Goal: Task Accomplishment & Management: Use online tool/utility

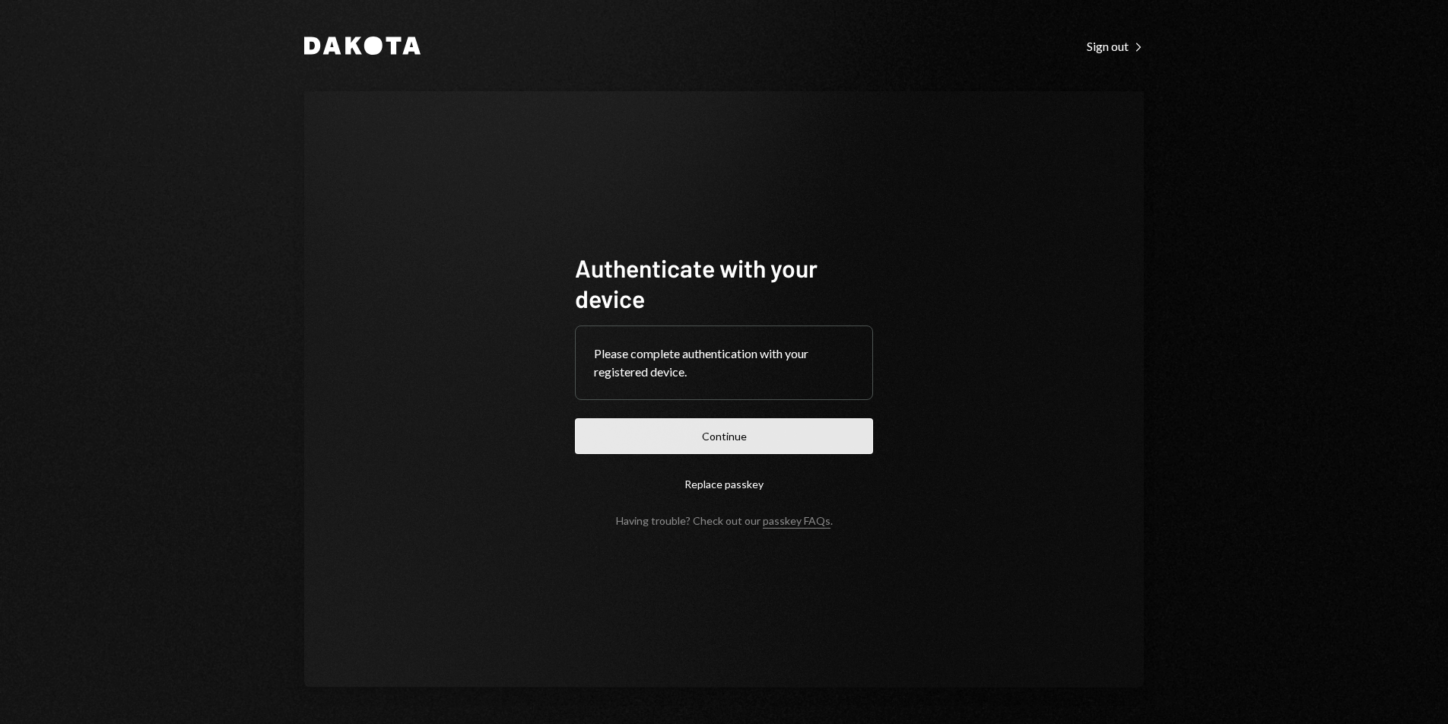
click at [742, 436] on button "Continue" at bounding box center [724, 436] width 298 height 36
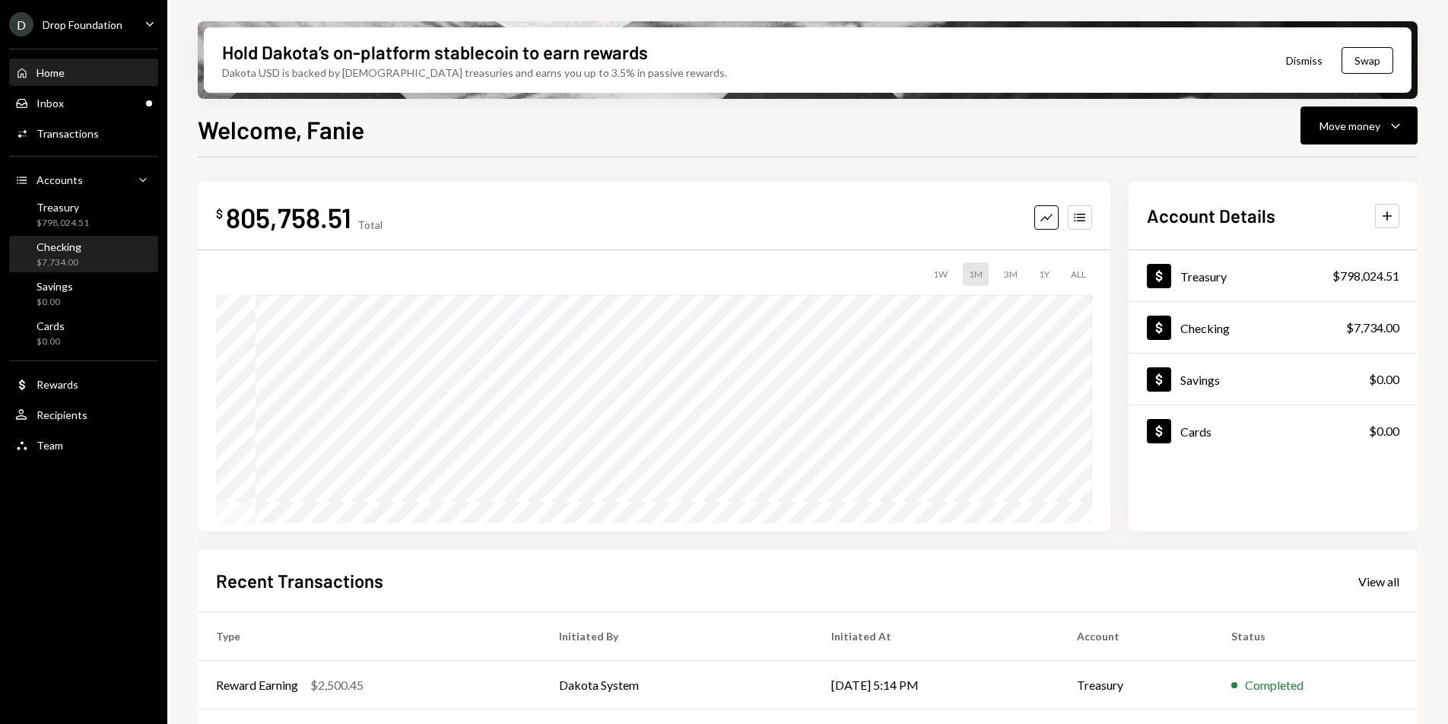
click at [57, 247] on div "Checking" at bounding box center [59, 246] width 45 height 13
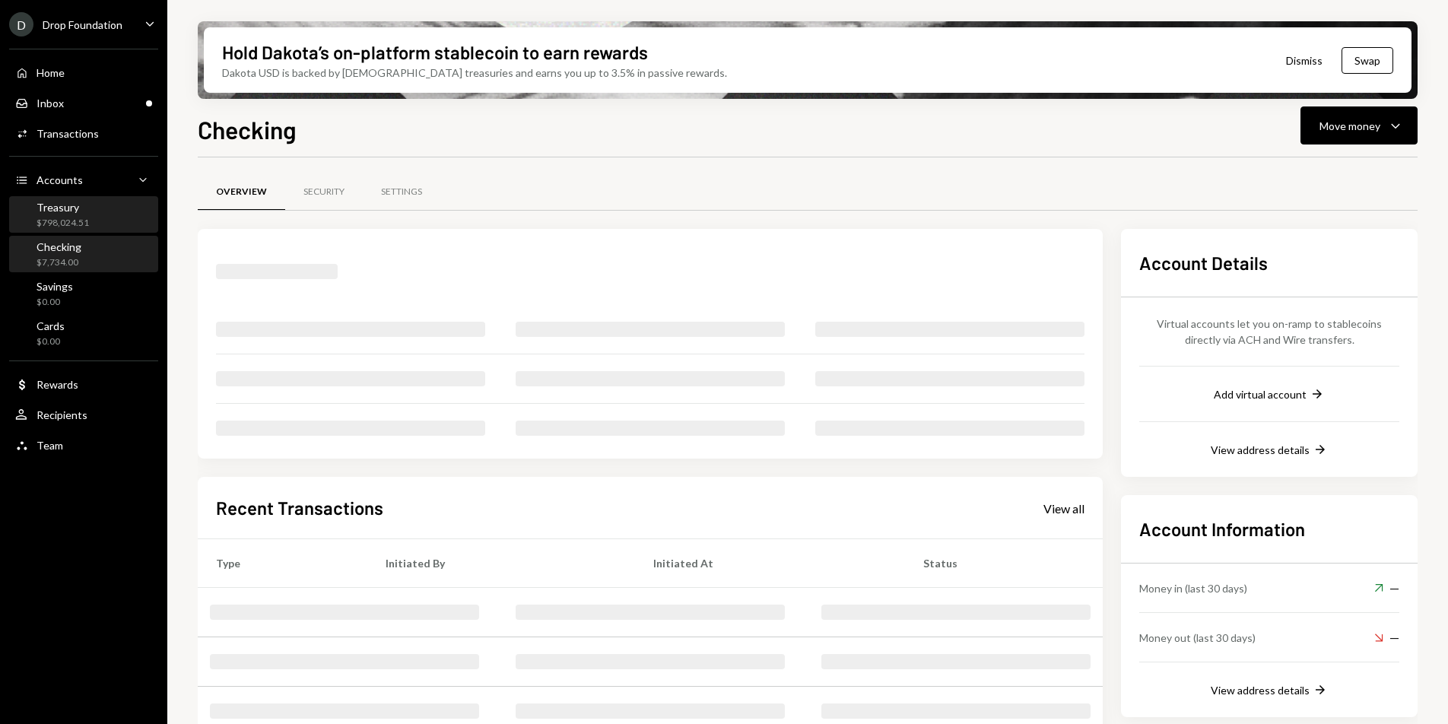
click at [78, 219] on div "$798,024.51" at bounding box center [63, 223] width 52 height 13
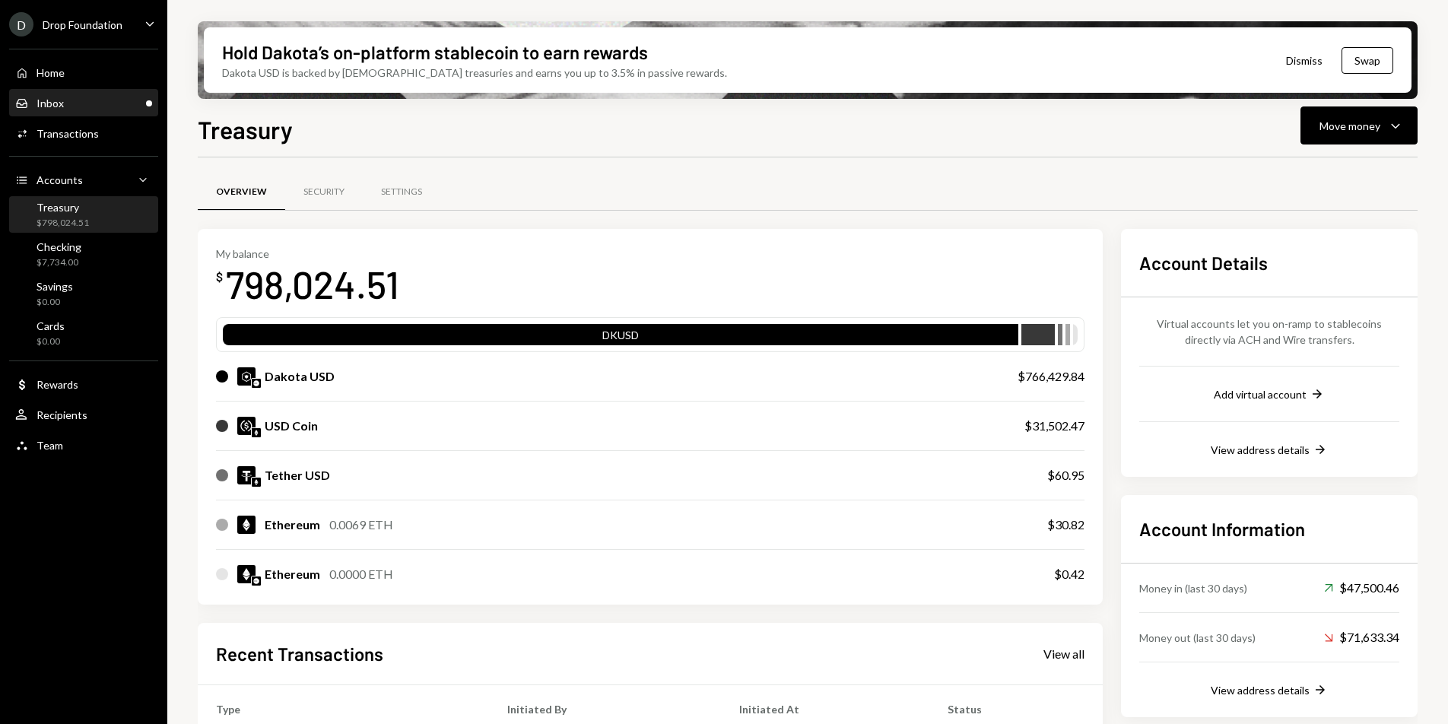
click at [117, 107] on div "Inbox Inbox" at bounding box center [83, 104] width 137 height 14
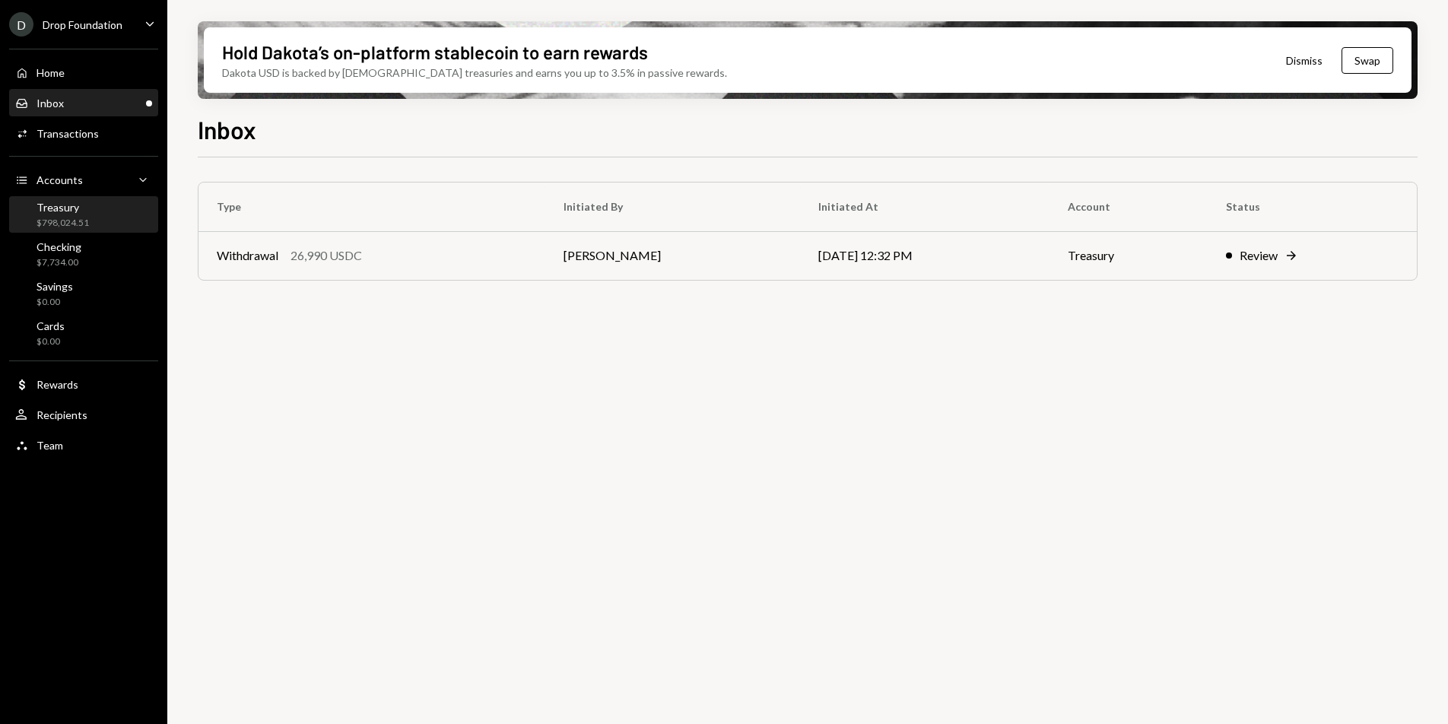
click at [89, 220] on div "Treasury $798,024.51" at bounding box center [83, 215] width 137 height 29
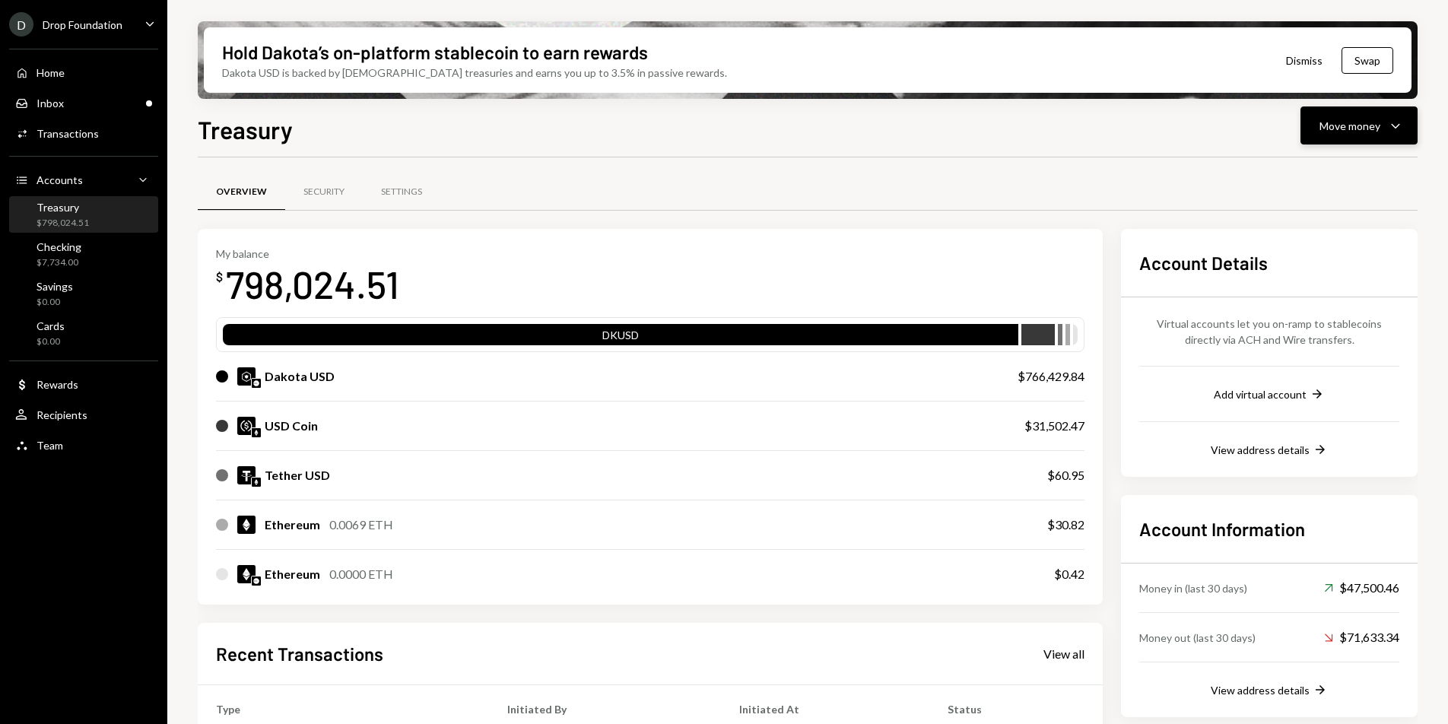
click at [1355, 129] on div "Move money" at bounding box center [1350, 126] width 61 height 16
click at [1325, 290] on div "Swap stablecoins" at bounding box center [1347, 287] width 111 height 16
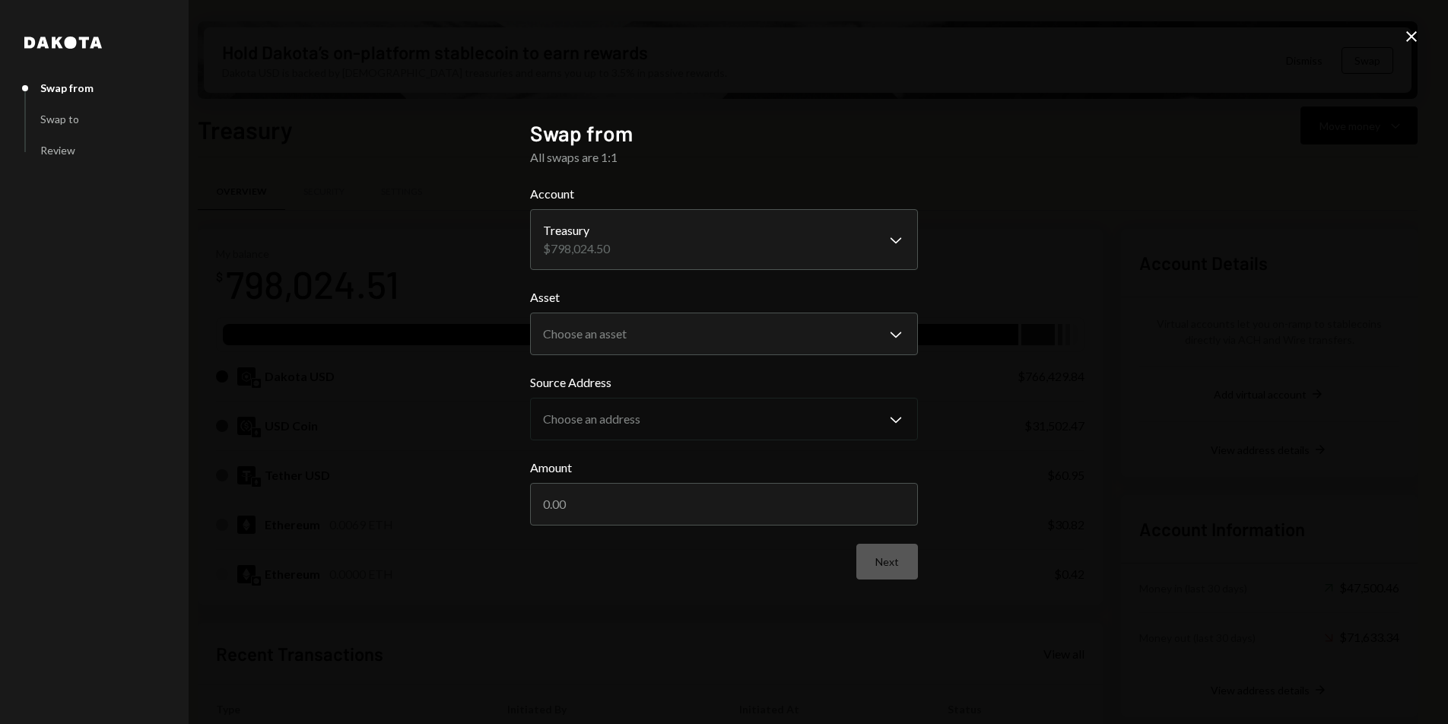
click at [1413, 42] on icon "Close" at bounding box center [1412, 36] width 18 height 18
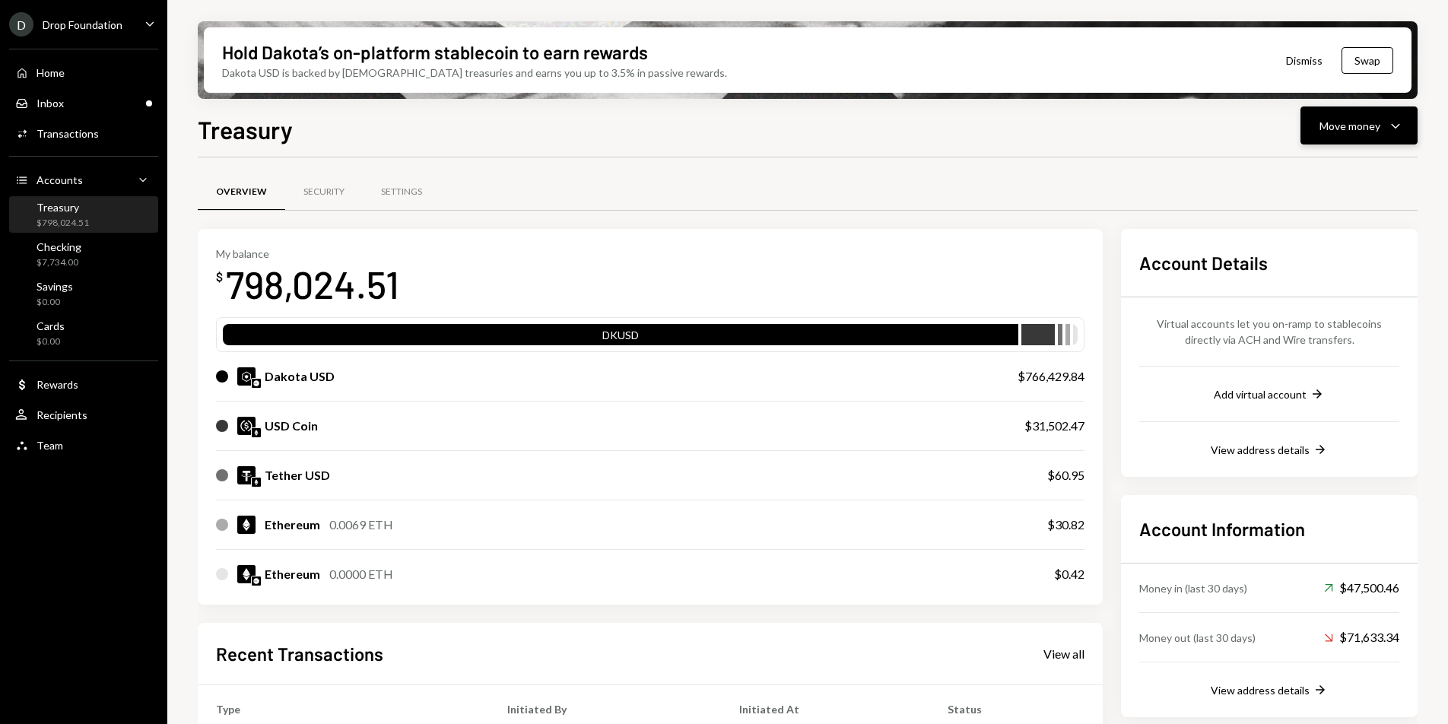
click at [1349, 122] on div "Move money" at bounding box center [1350, 126] width 61 height 16
click at [1317, 281] on div "Swap stablecoins" at bounding box center [1347, 287] width 111 height 16
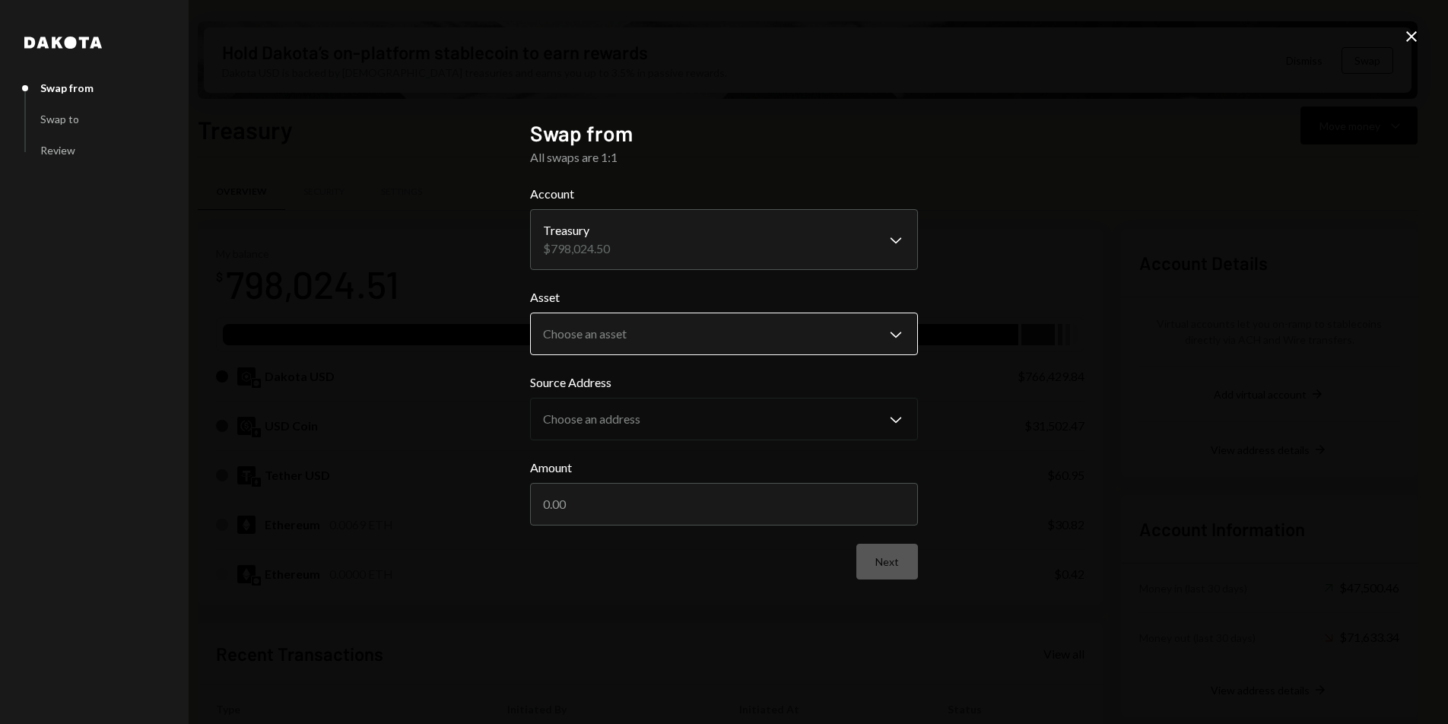
click at [648, 329] on body "D Drop Foundation Caret Down Home Home Inbox Inbox Activities Transactions Acco…" at bounding box center [724, 362] width 1448 height 724
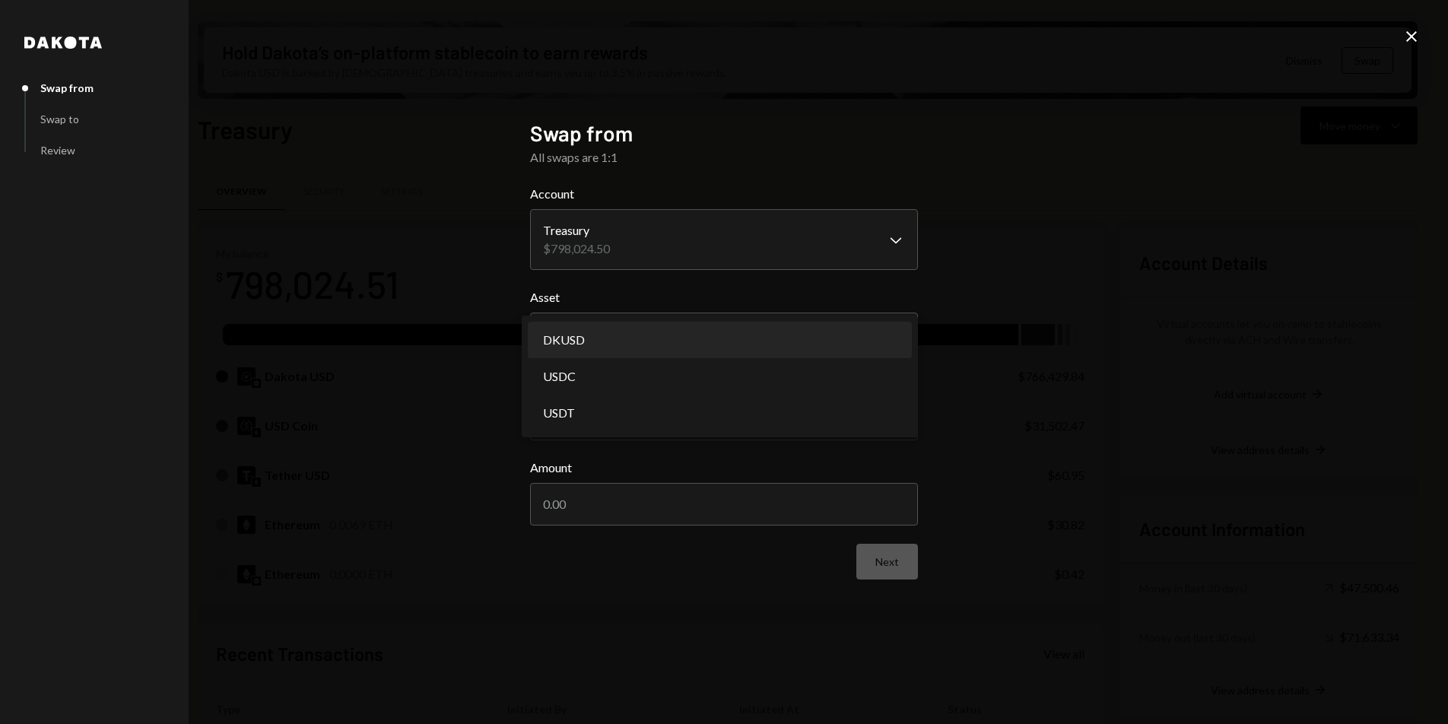
select select "*****"
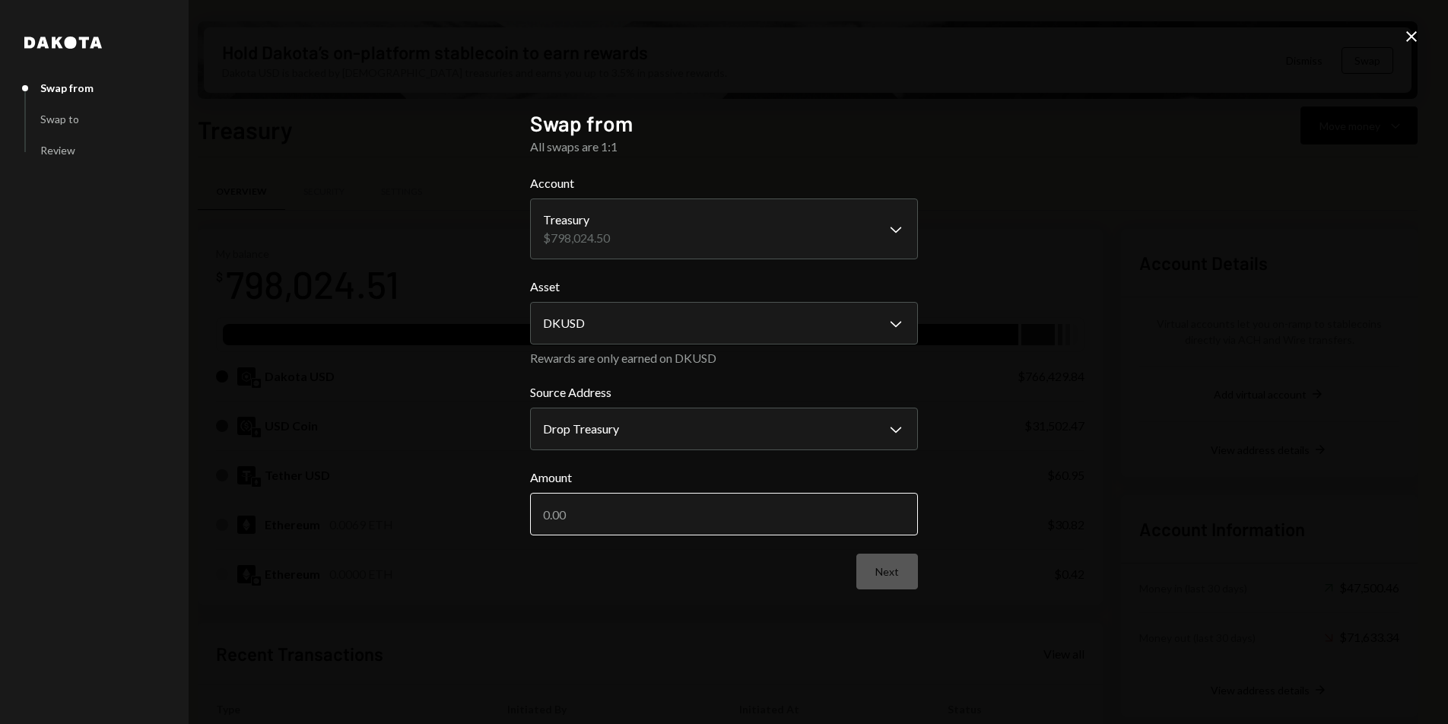
click at [605, 500] on input "Amount" at bounding box center [724, 514] width 388 height 43
type input "50000"
click at [873, 569] on button "Next" at bounding box center [887, 572] width 62 height 36
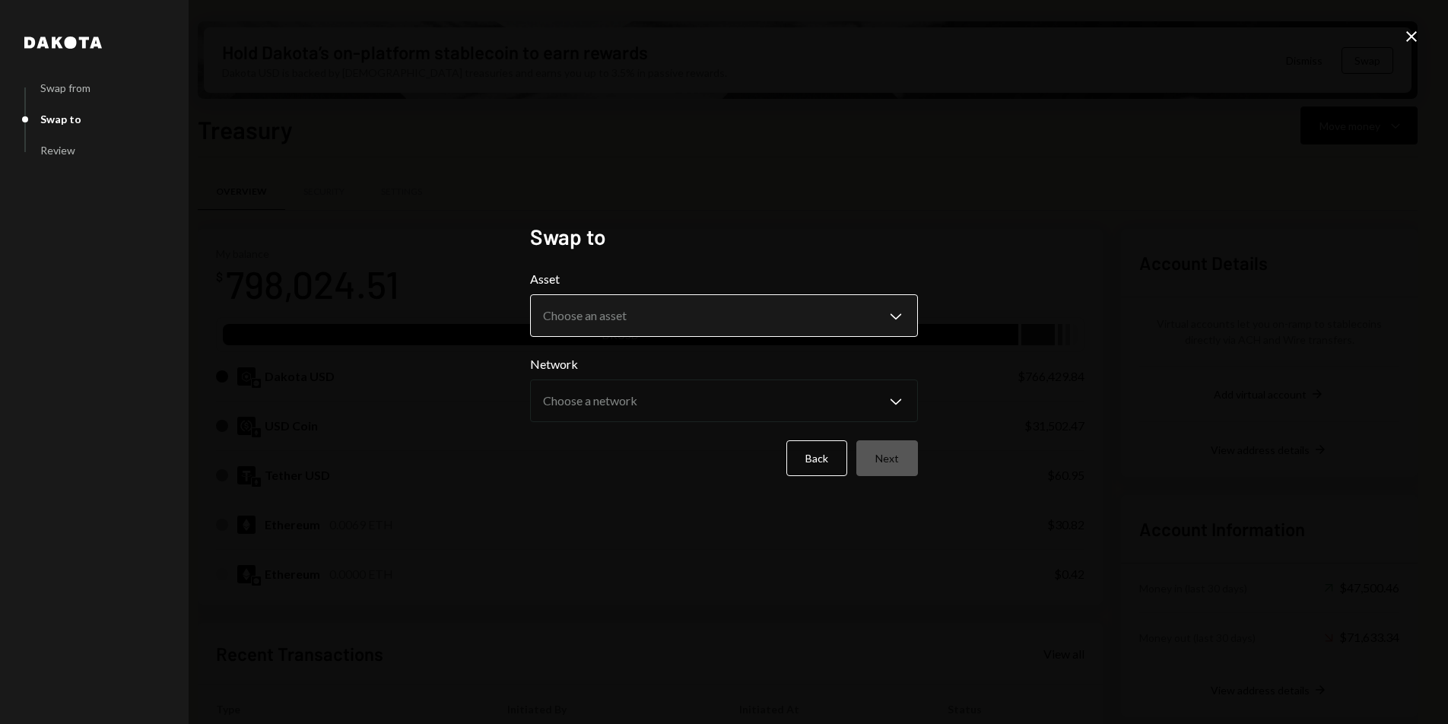
click at [648, 313] on body "D Drop Foundation Caret Down Home Home Inbox Inbox Activities Transactions Acco…" at bounding box center [724, 362] width 1448 height 724
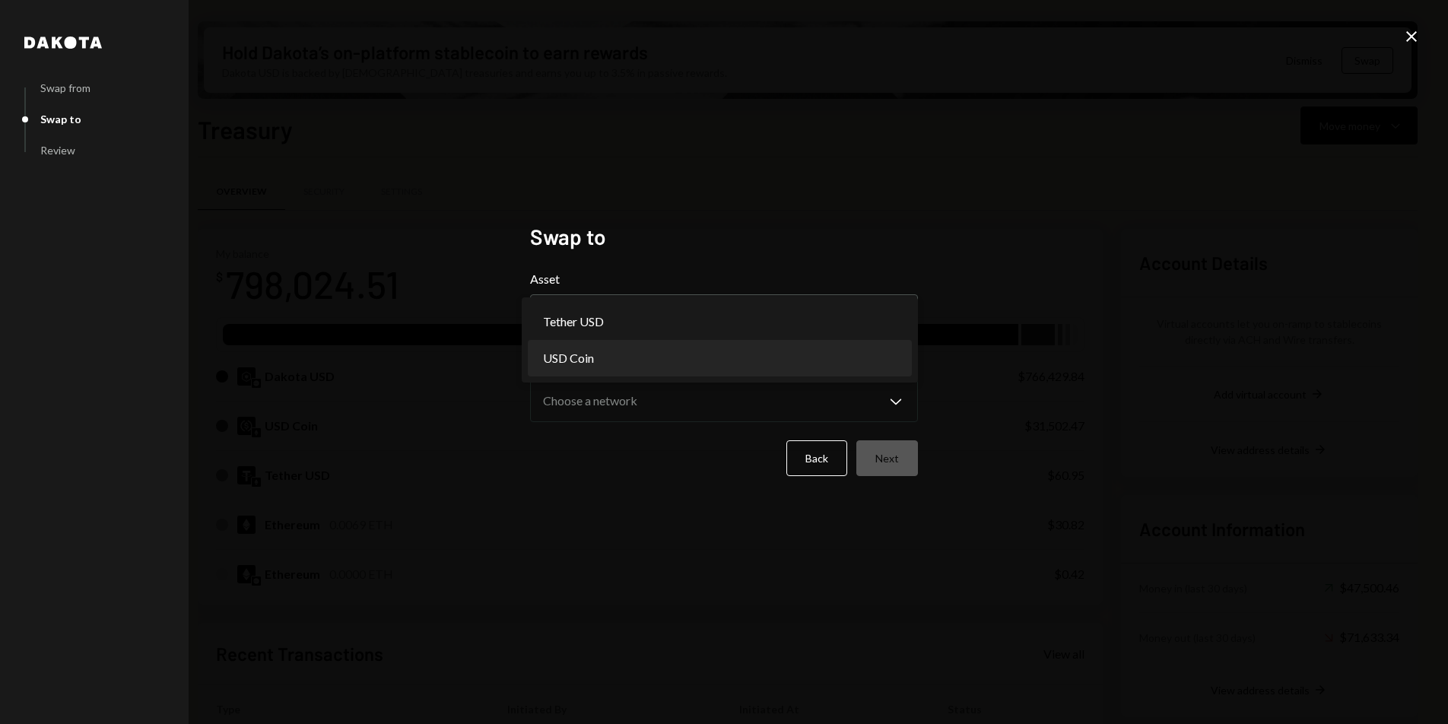
select select "****"
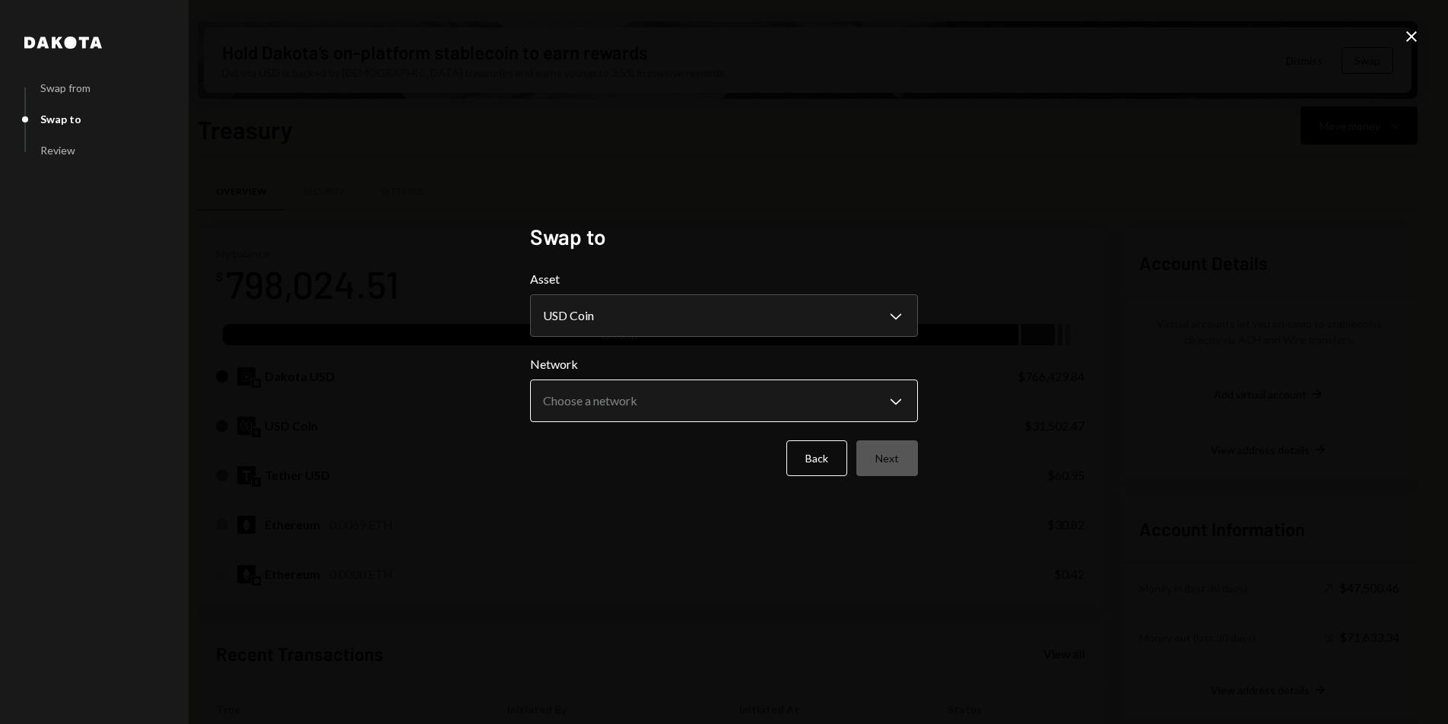
click at [637, 397] on body "D Drop Foundation Caret Down Home Home Inbox Inbox Activities Transactions Acco…" at bounding box center [724, 362] width 1448 height 724
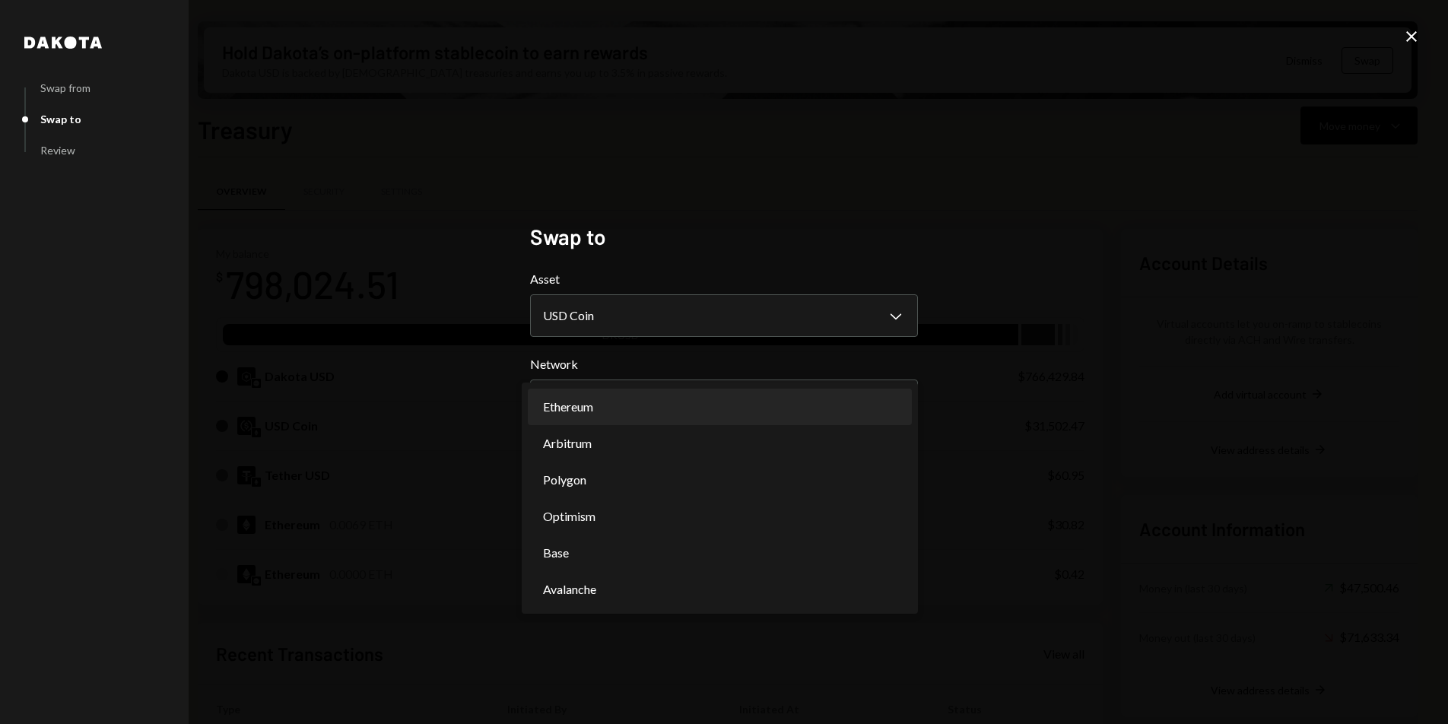
select select "**********"
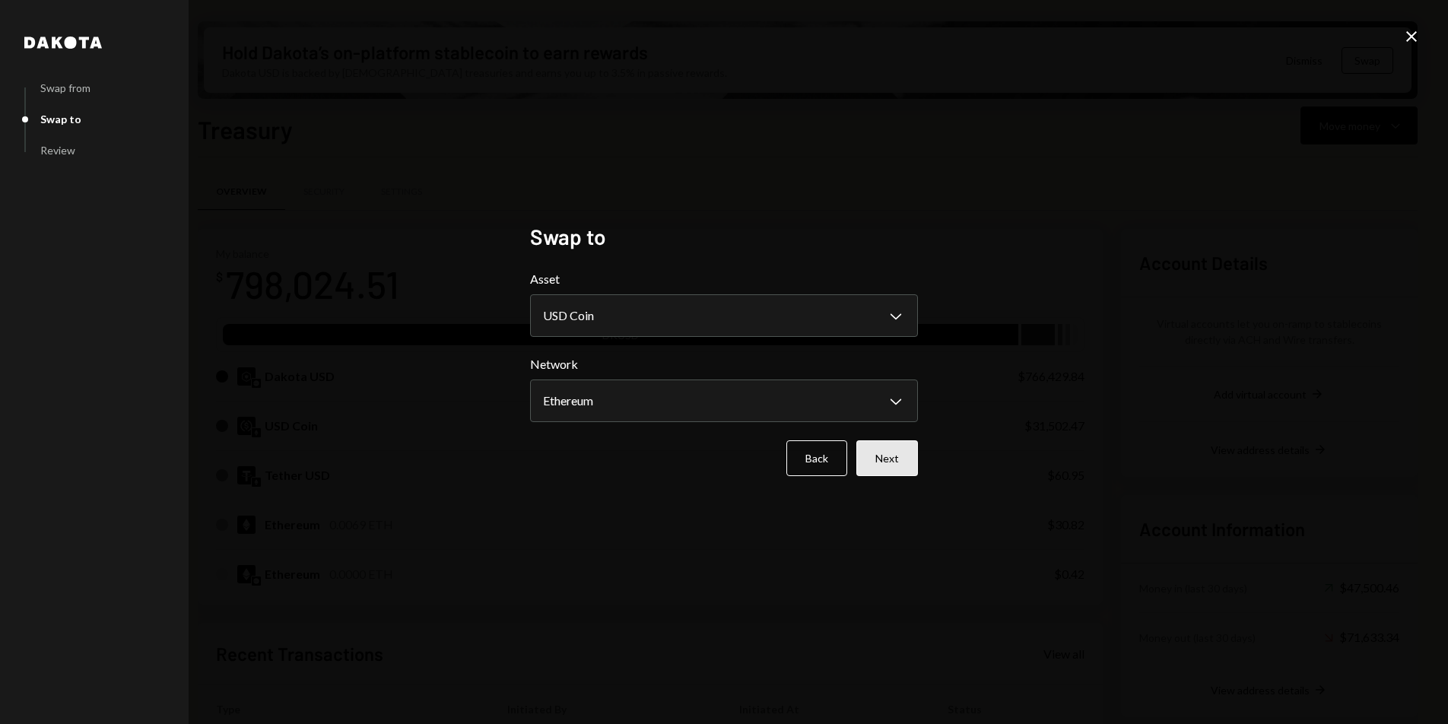
click at [897, 462] on button "Next" at bounding box center [887, 458] width 62 height 36
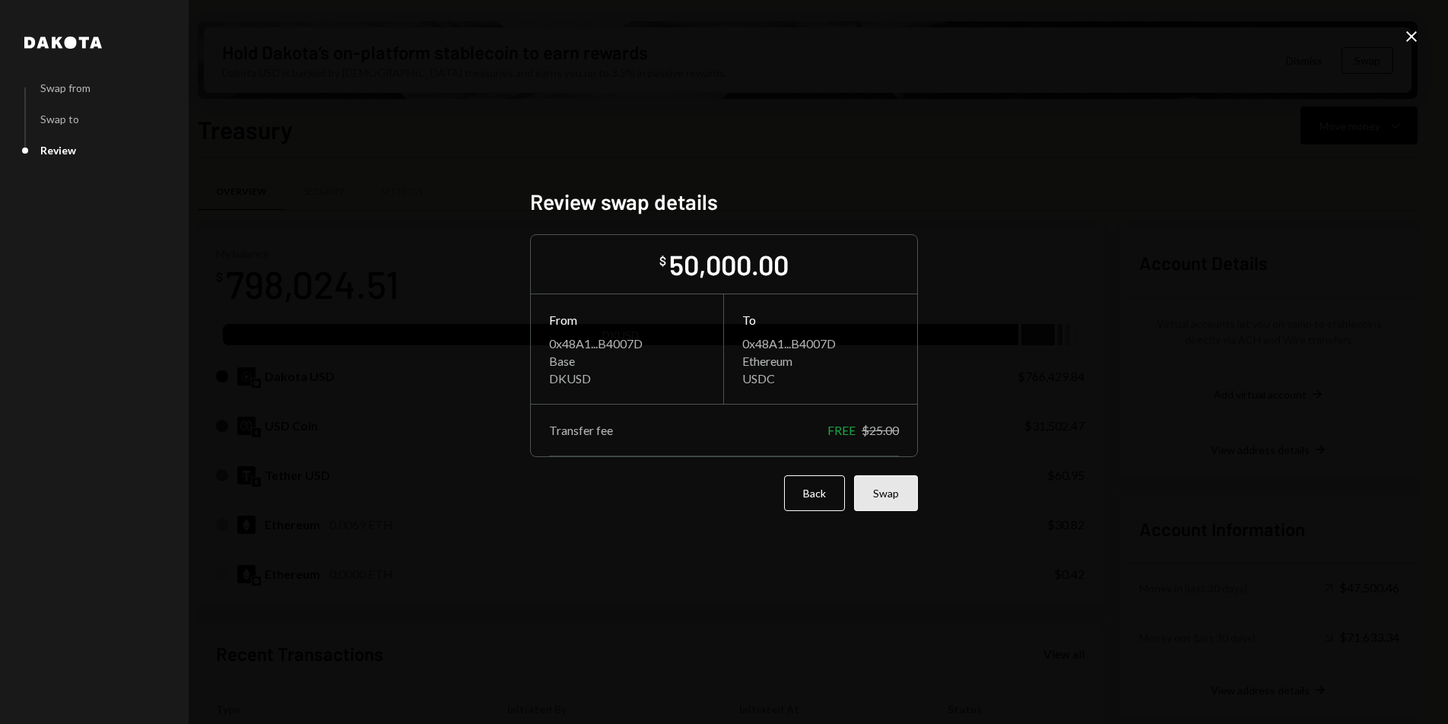
click at [898, 497] on button "Swap" at bounding box center [886, 493] width 64 height 36
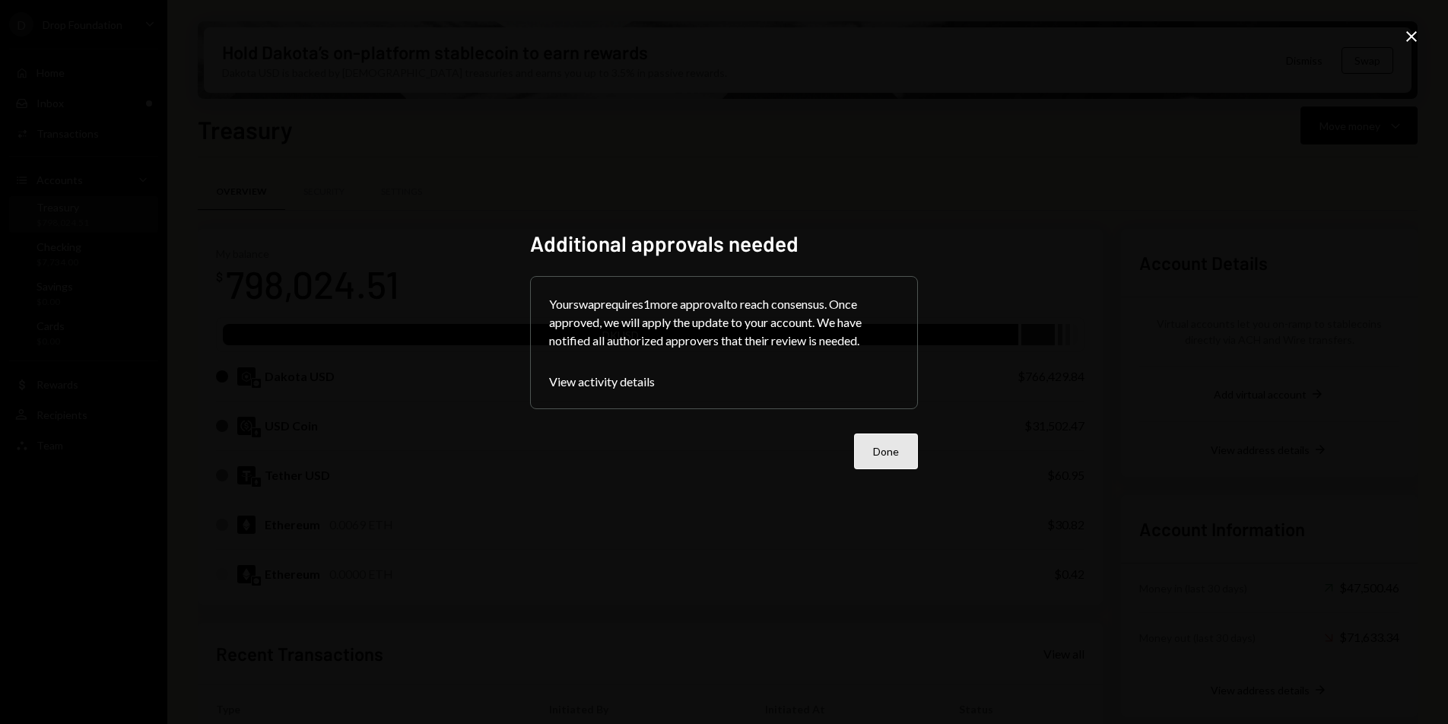
click at [878, 446] on button "Done" at bounding box center [886, 452] width 64 height 36
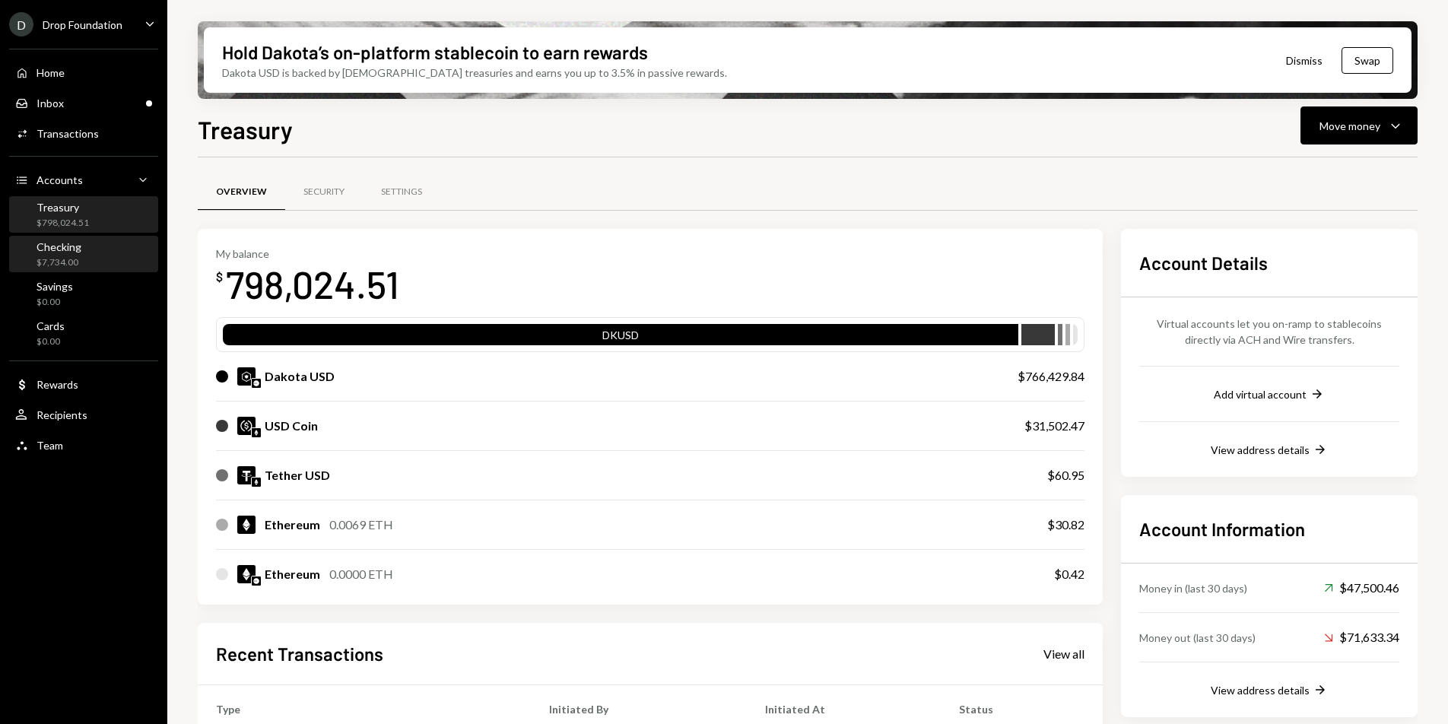
click at [82, 248] on div "Checking $7,734.00" at bounding box center [83, 254] width 137 height 29
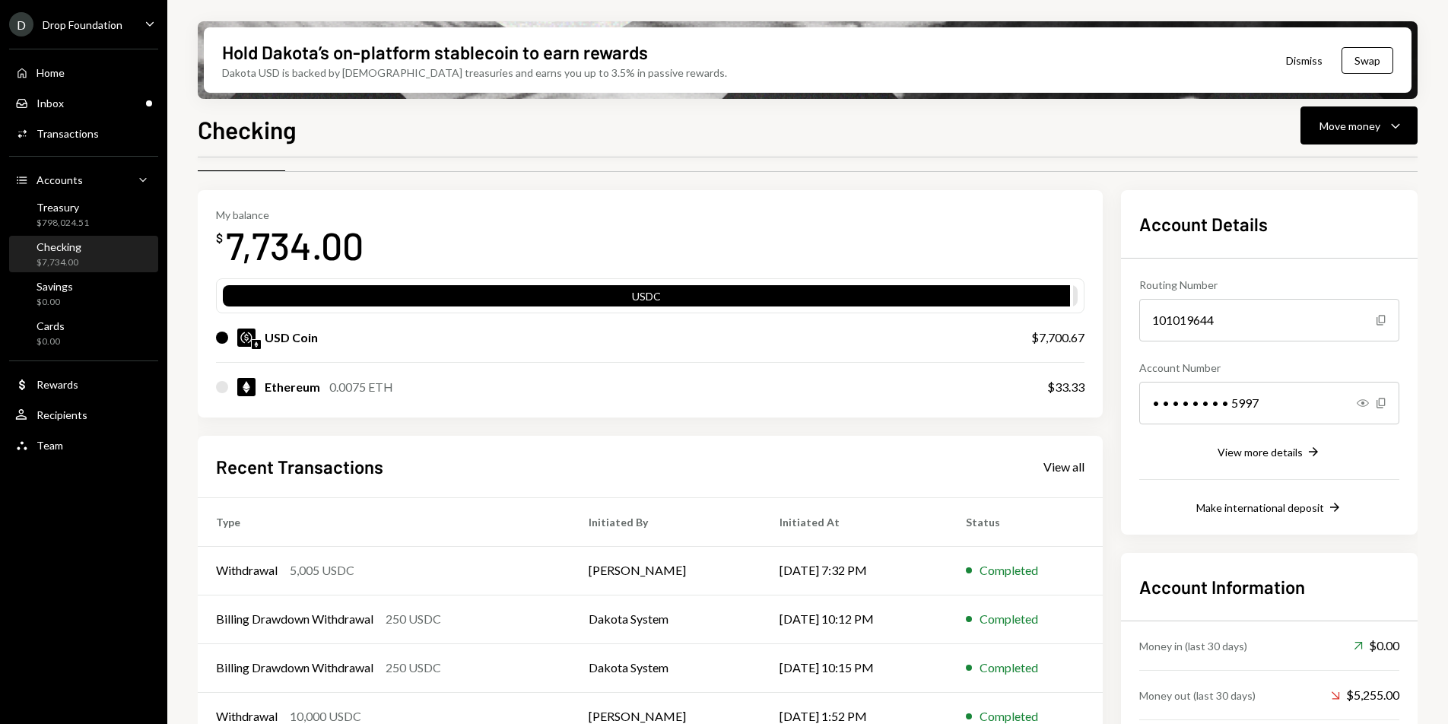
scroll to position [117, 0]
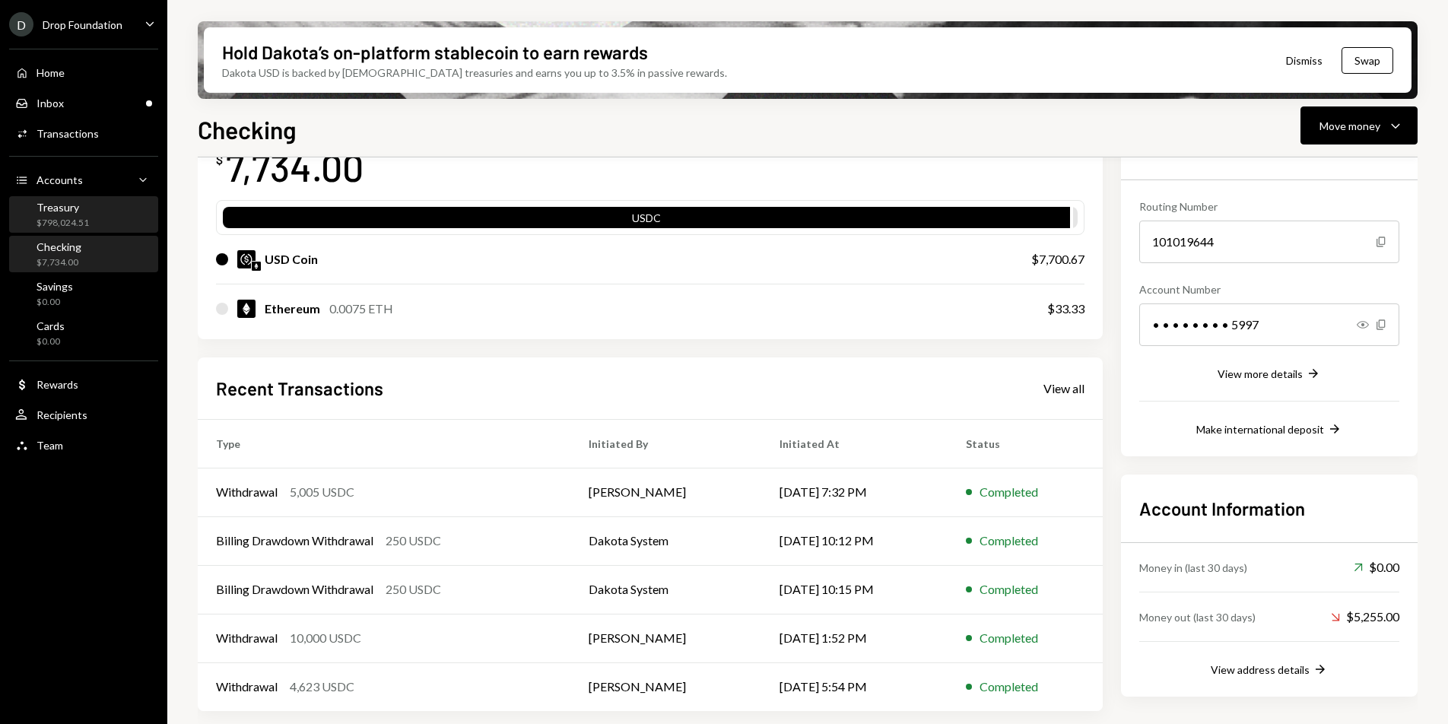
click at [107, 215] on div "Treasury $798,024.51" at bounding box center [83, 215] width 137 height 29
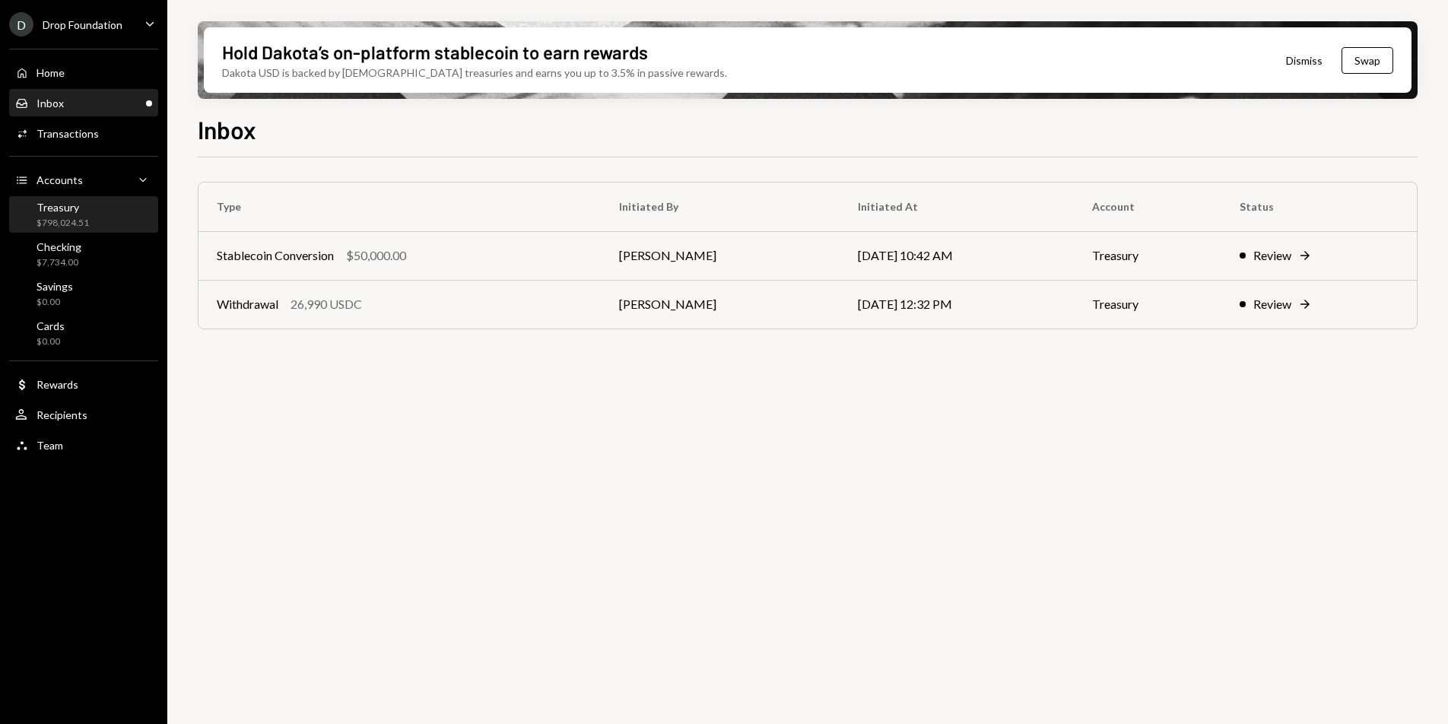
click at [85, 205] on div "Treasury" at bounding box center [63, 207] width 52 height 13
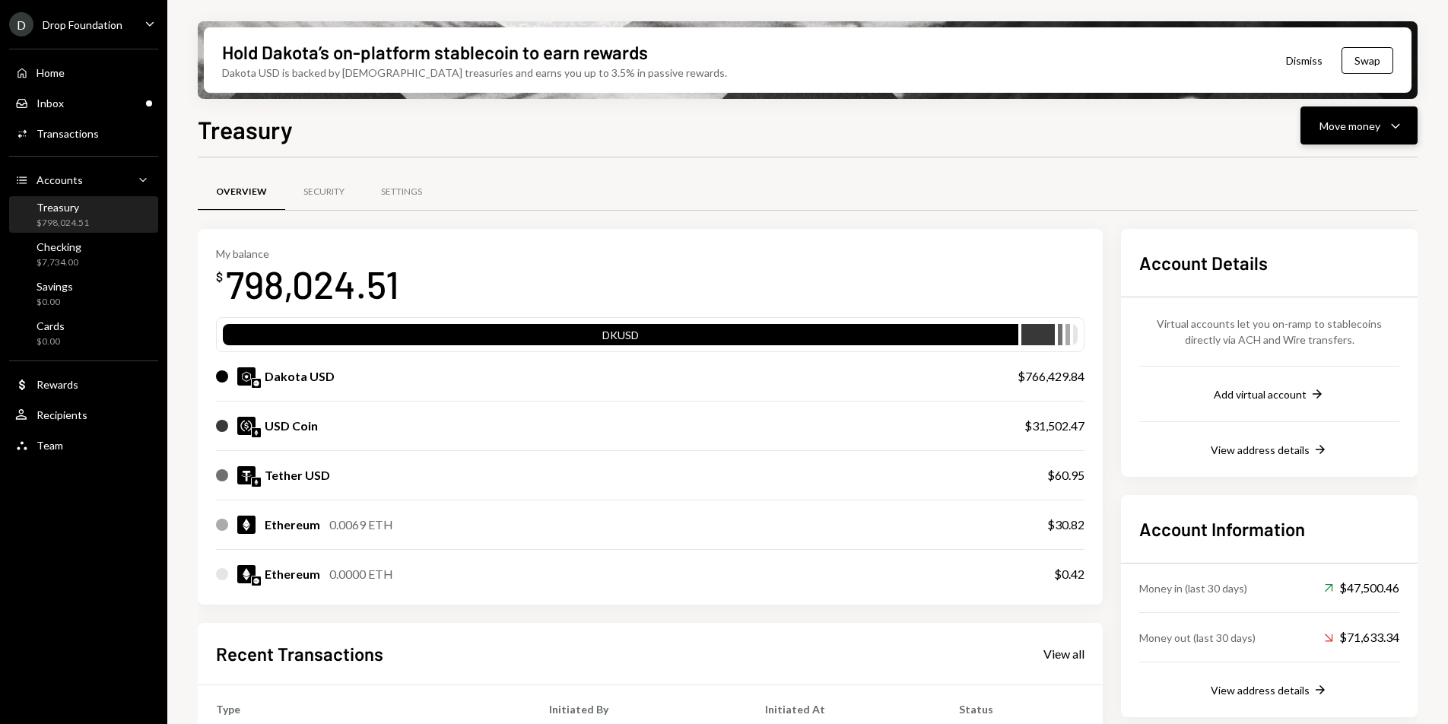
click at [1399, 133] on icon "Caret Down" at bounding box center [1396, 125] width 18 height 18
click at [1350, 282] on div "Swap stablecoins" at bounding box center [1347, 287] width 111 height 16
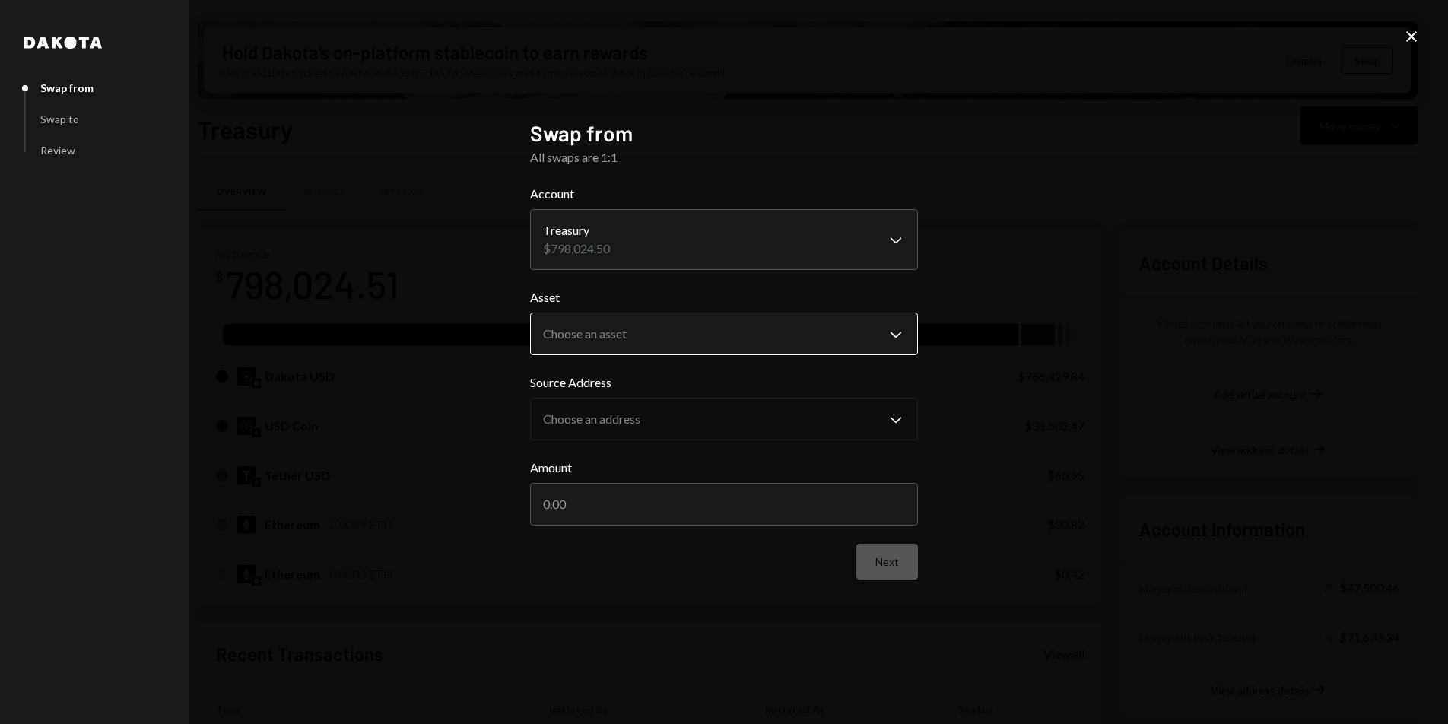
click at [758, 321] on body "D Drop Foundation Caret Down Home Home Inbox Inbox Activities Transactions Acco…" at bounding box center [724, 362] width 1448 height 724
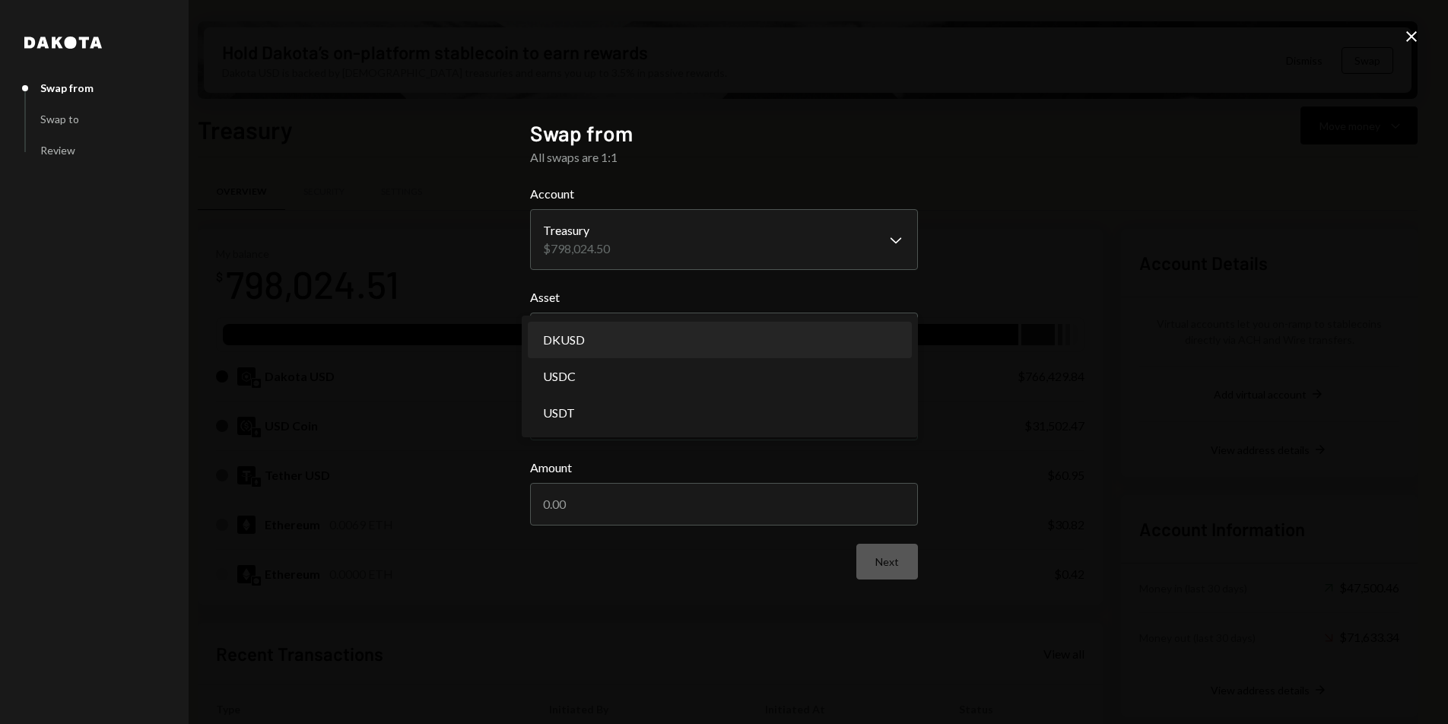
select select "*****"
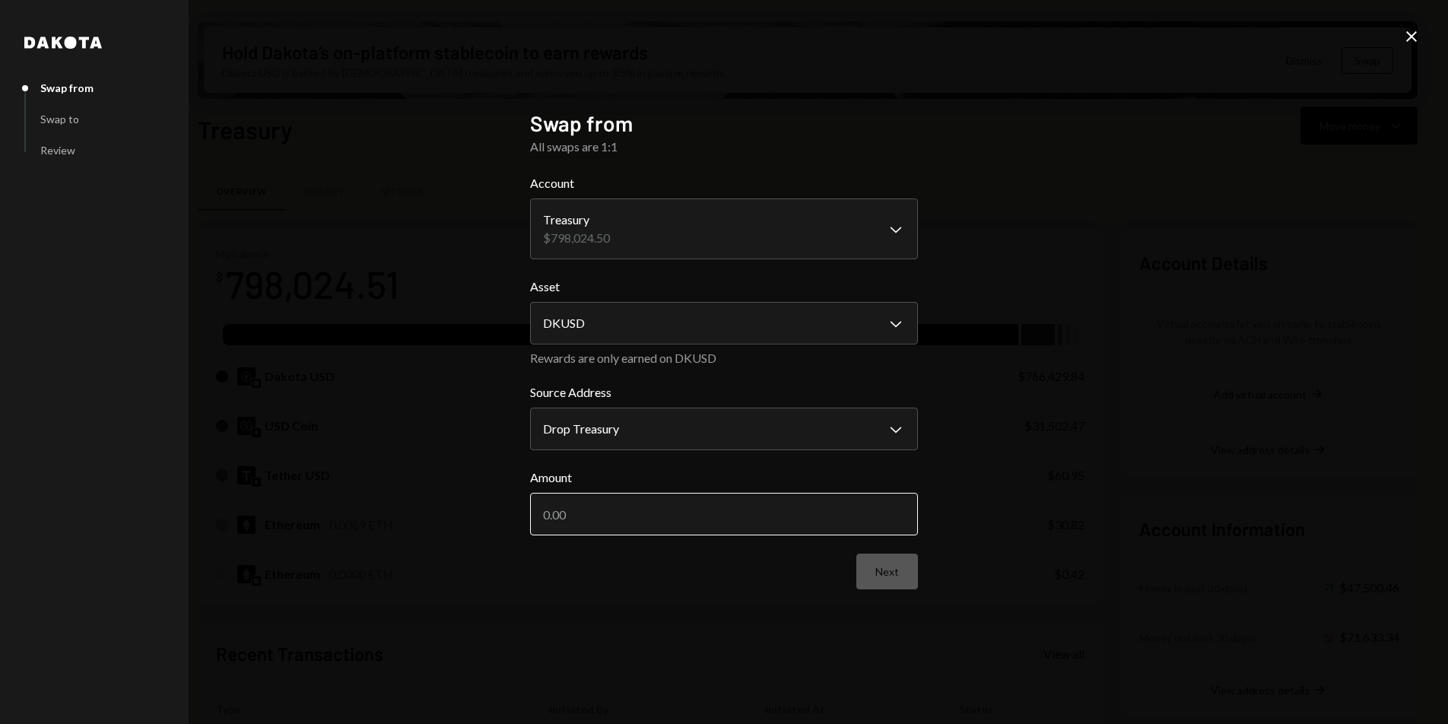
click at [597, 532] on input "Amount" at bounding box center [724, 514] width 388 height 43
type input "15000"
click at [894, 563] on button "Next" at bounding box center [887, 572] width 62 height 36
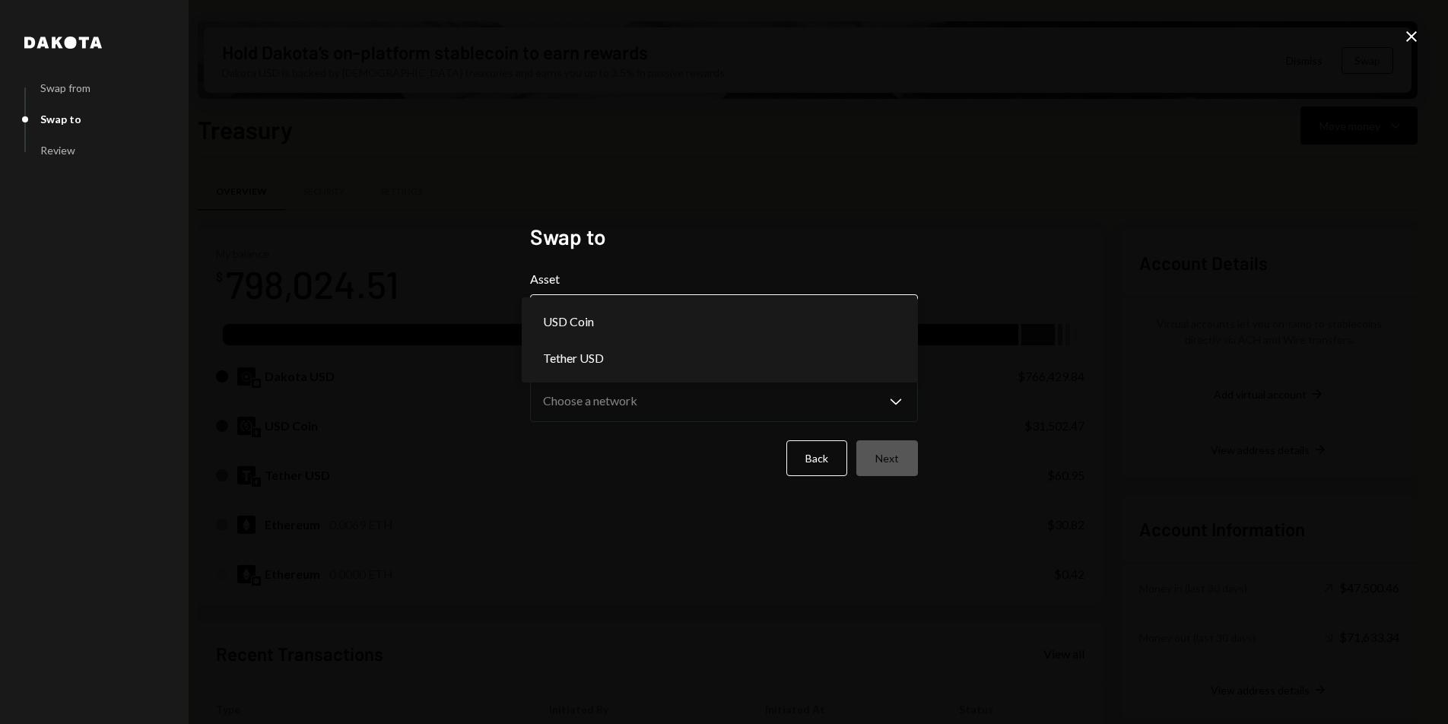
click at [676, 320] on body "D Drop Foundation Caret Down Home Home Inbox Inbox Activities Transactions Acco…" at bounding box center [724, 362] width 1448 height 724
select select "****"
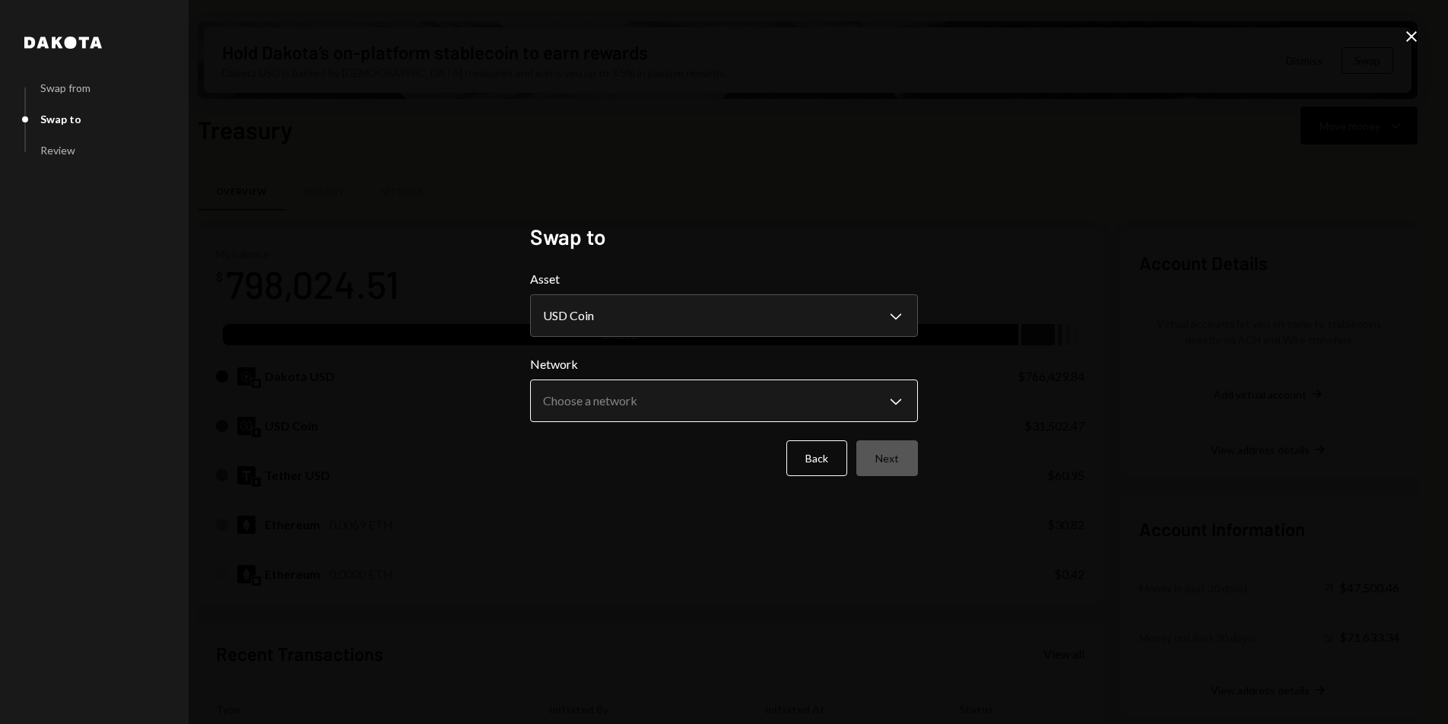
click at [612, 393] on body "D Drop Foundation Caret Down Home Home Inbox Inbox Activities Transactions Acco…" at bounding box center [724, 362] width 1448 height 724
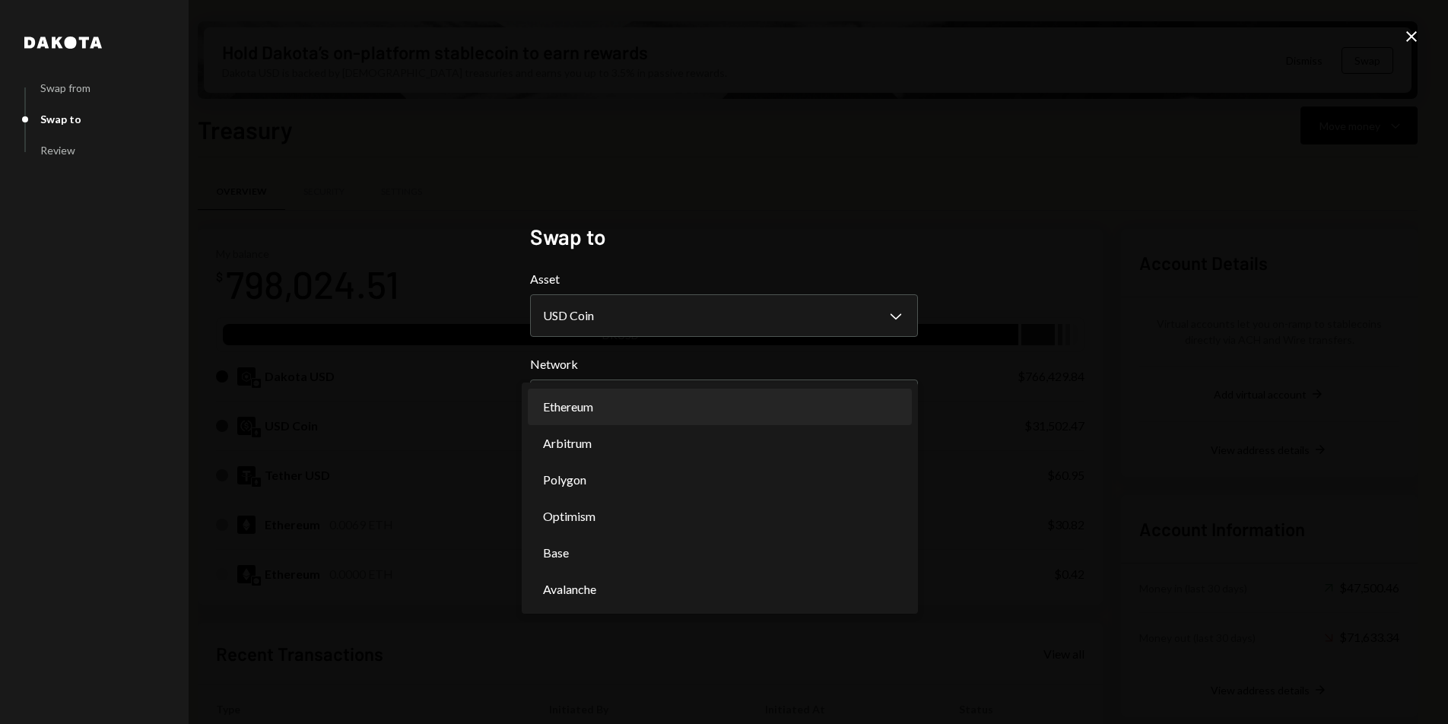
select select "**********"
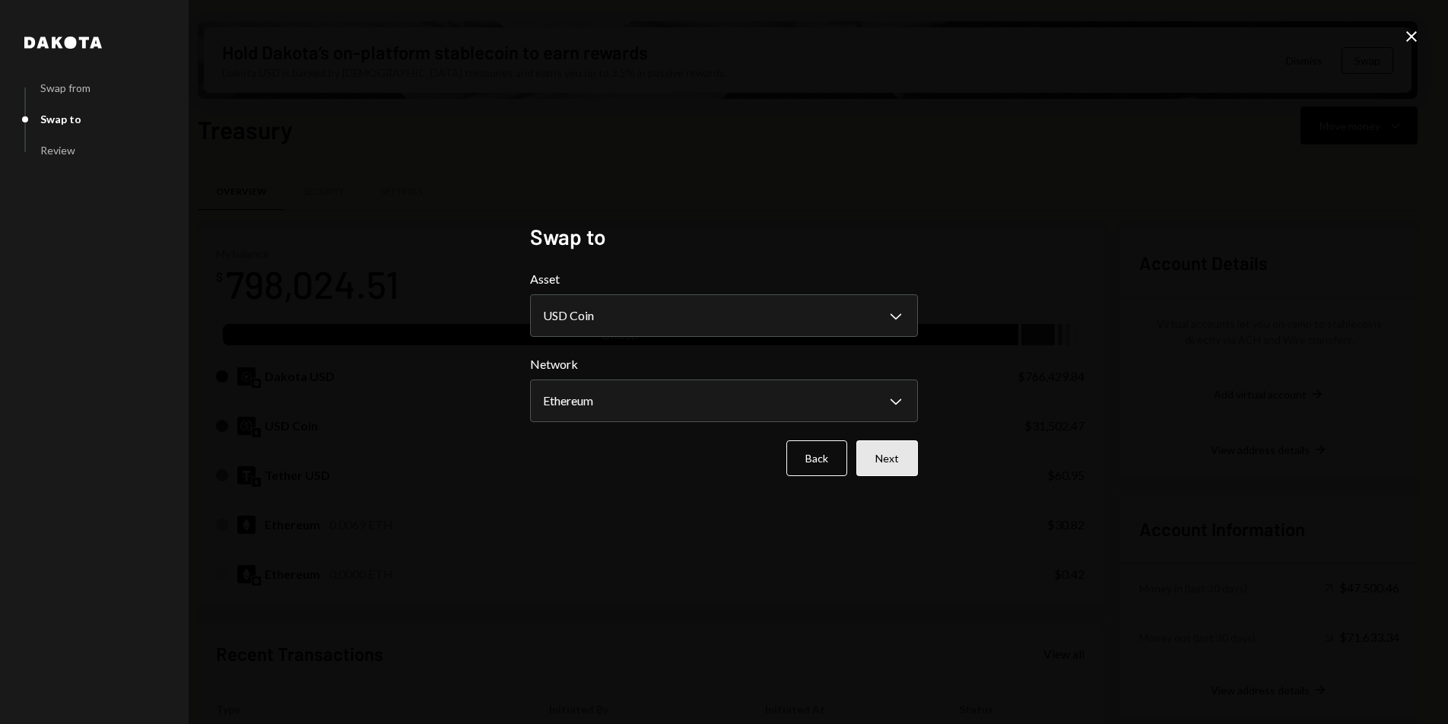
click at [891, 450] on button "Next" at bounding box center [887, 458] width 62 height 36
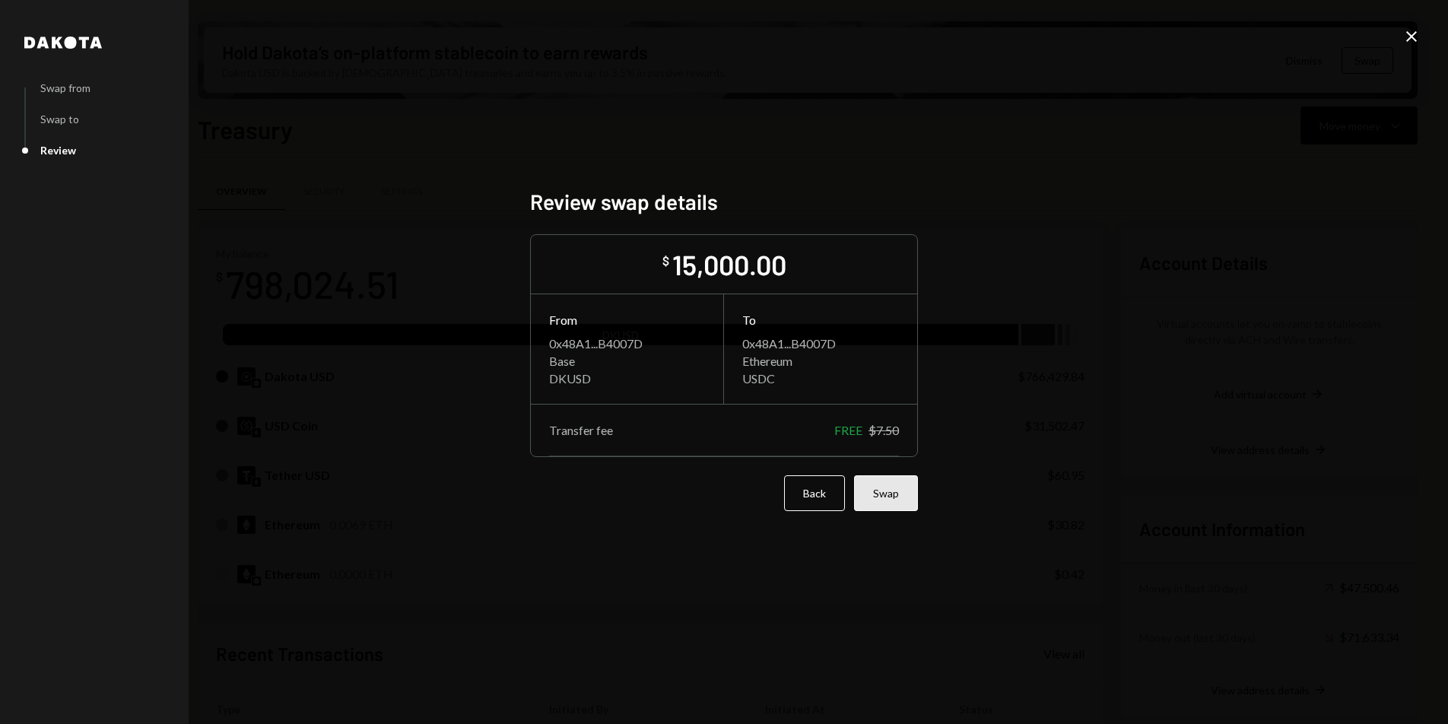
click at [876, 494] on button "Swap" at bounding box center [886, 493] width 64 height 36
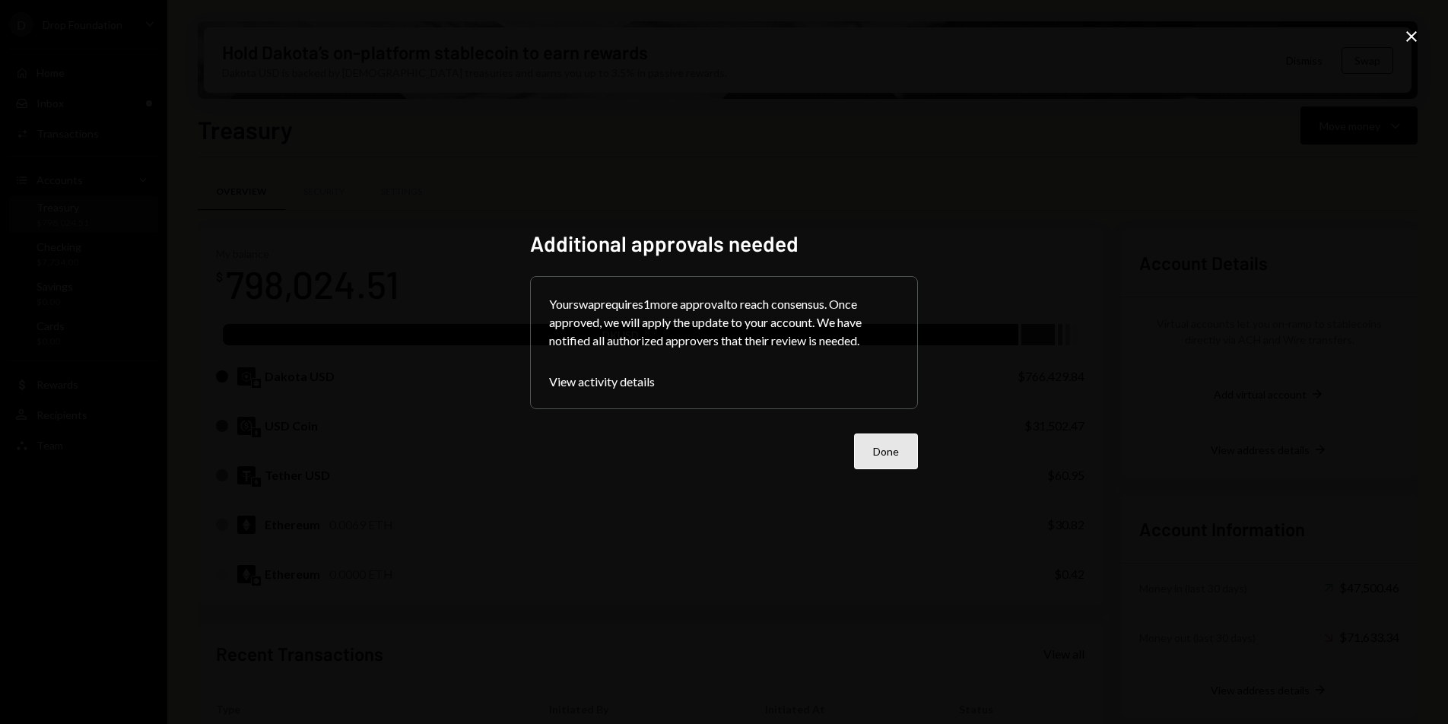
click at [891, 440] on button "Done" at bounding box center [886, 452] width 64 height 36
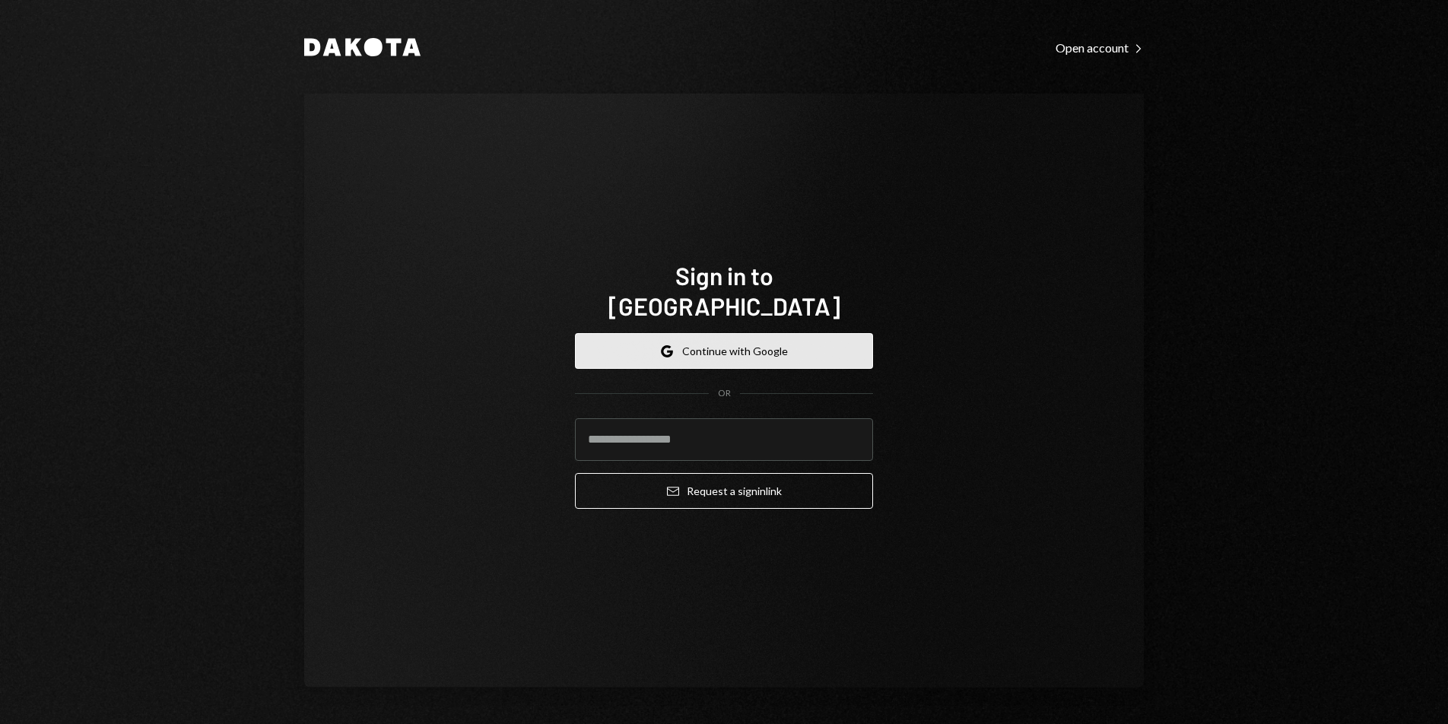
click at [788, 349] on button "Google Continue with Google" at bounding box center [724, 351] width 298 height 36
